Goal: Task Accomplishment & Management: Use online tool/utility

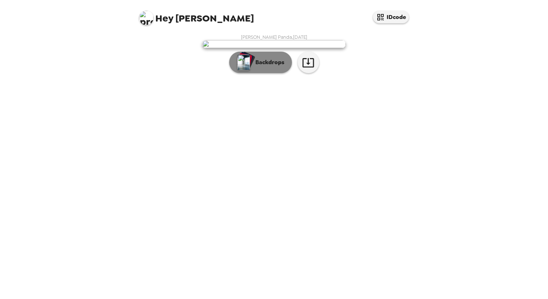
click at [254, 67] on p "Backdrops" at bounding box center [268, 62] width 33 height 9
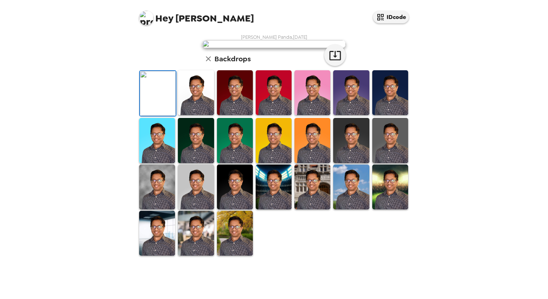
scroll to position [36, 0]
click at [269, 115] on img at bounding box center [274, 92] width 36 height 45
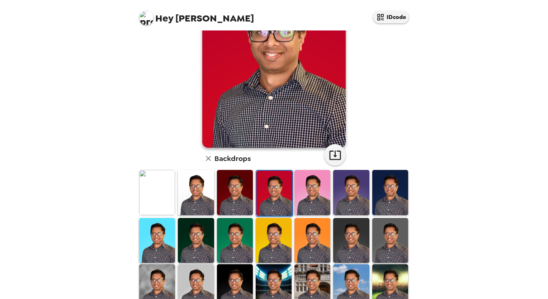
scroll to position [108, 0]
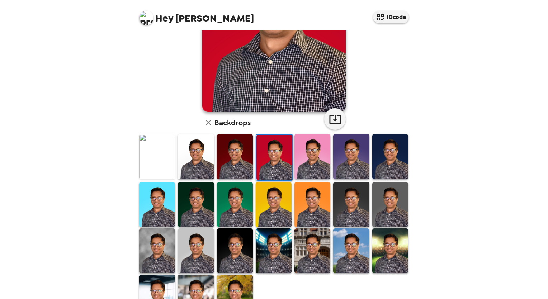
click at [200, 167] on img at bounding box center [196, 156] width 36 height 45
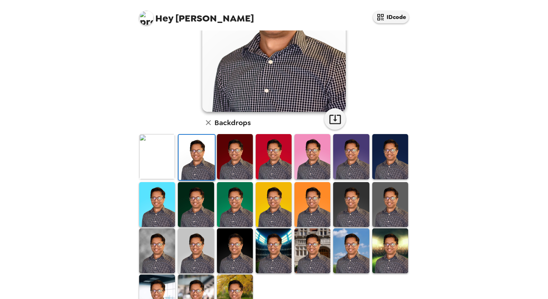
click at [297, 202] on img at bounding box center [312, 204] width 36 height 45
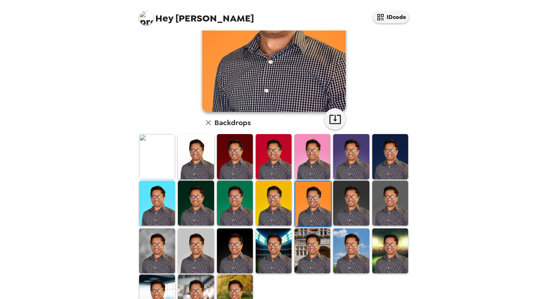
click at [244, 207] on img at bounding box center [235, 203] width 36 height 45
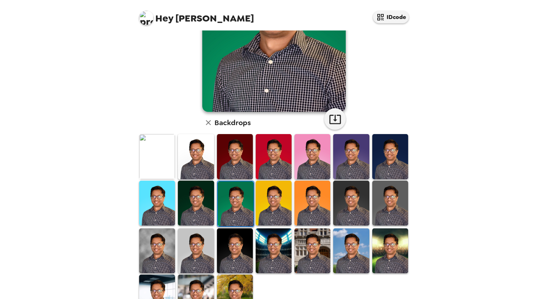
scroll to position [135, 0]
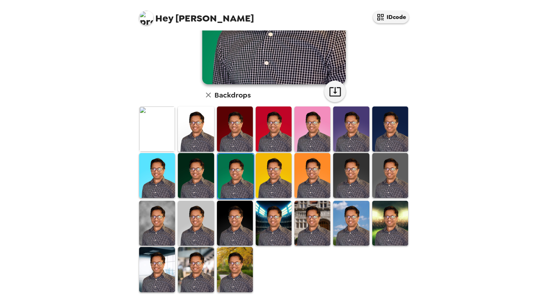
click at [238, 277] on img at bounding box center [235, 269] width 36 height 45
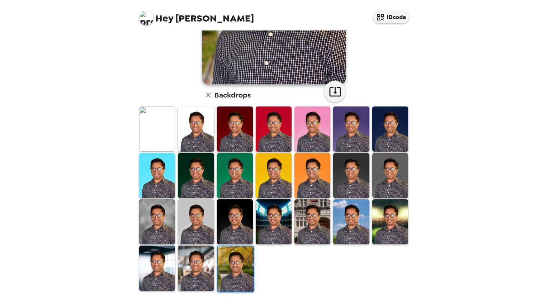
click at [202, 273] on img at bounding box center [196, 267] width 36 height 45
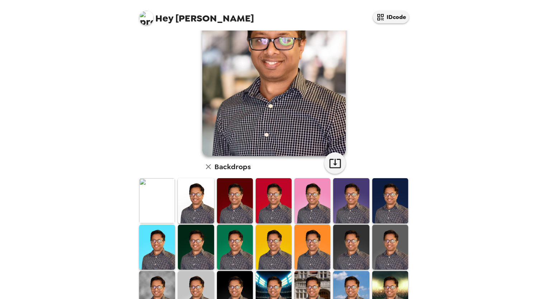
scroll to position [0, 0]
